Goal: Information Seeking & Learning: Learn about a topic

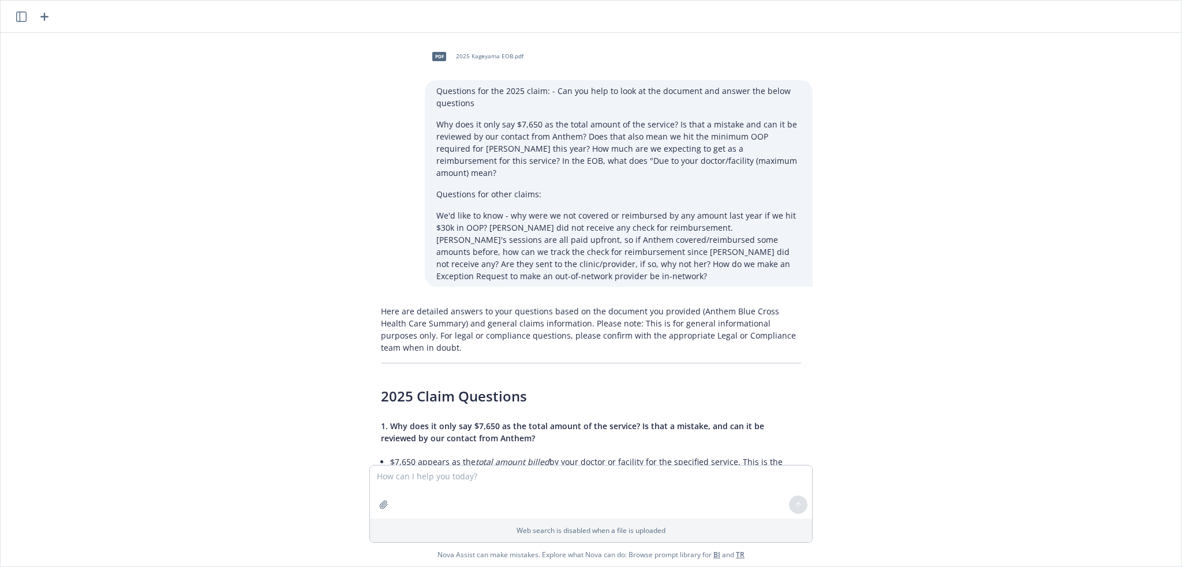
scroll to position [291, 0]
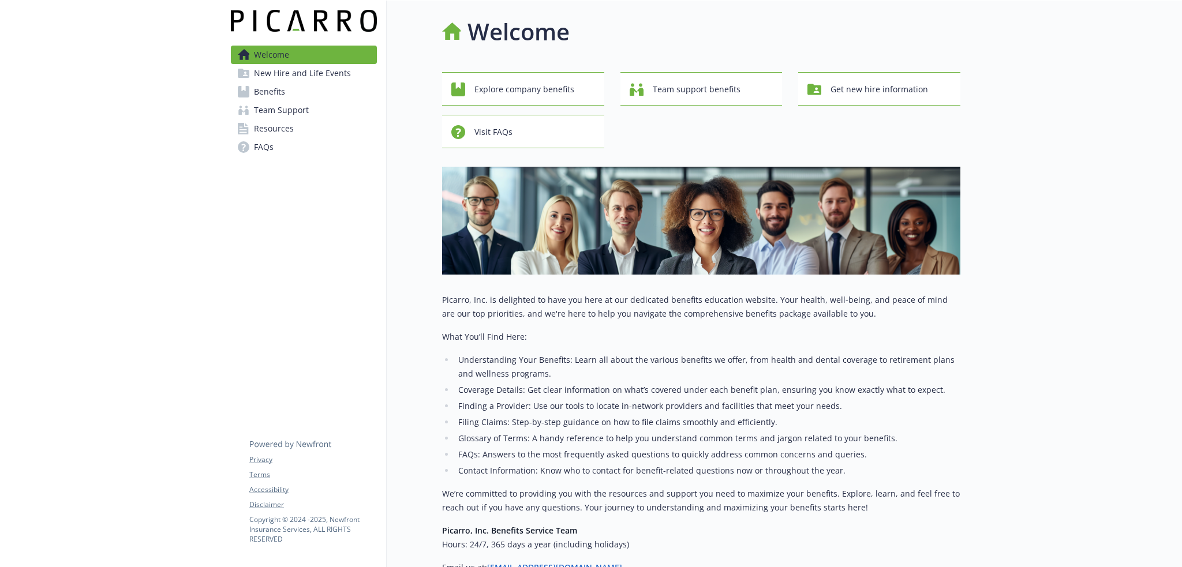
click at [316, 111] on link "Team Support" at bounding box center [304, 110] width 146 height 18
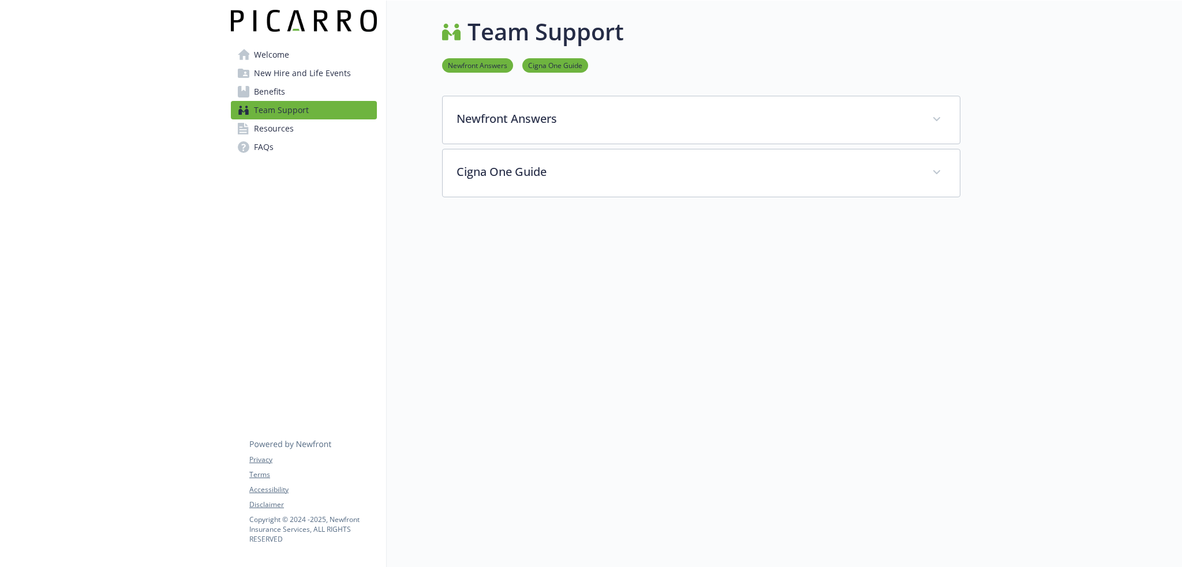
click at [304, 92] on link "Benefits" at bounding box center [304, 92] width 146 height 18
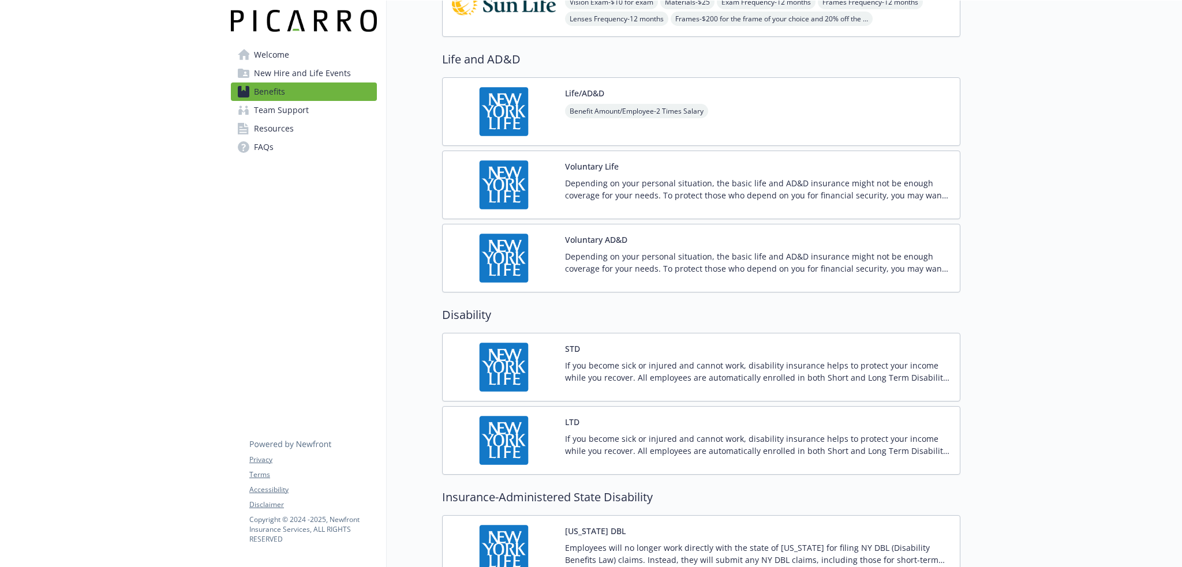
scroll to position [679, 0]
